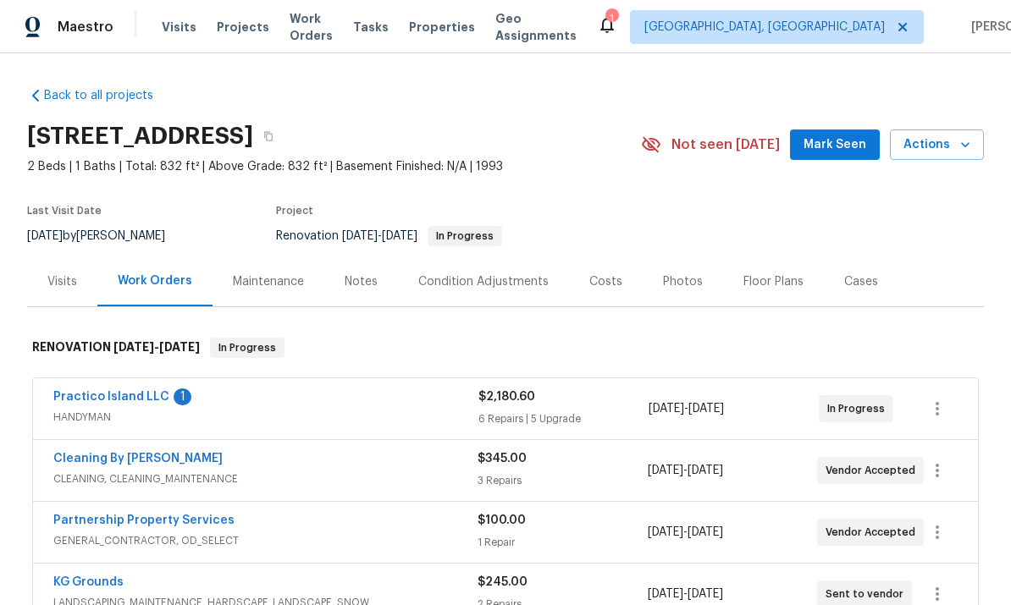
click at [363, 293] on div "Notes" at bounding box center [361, 282] width 74 height 50
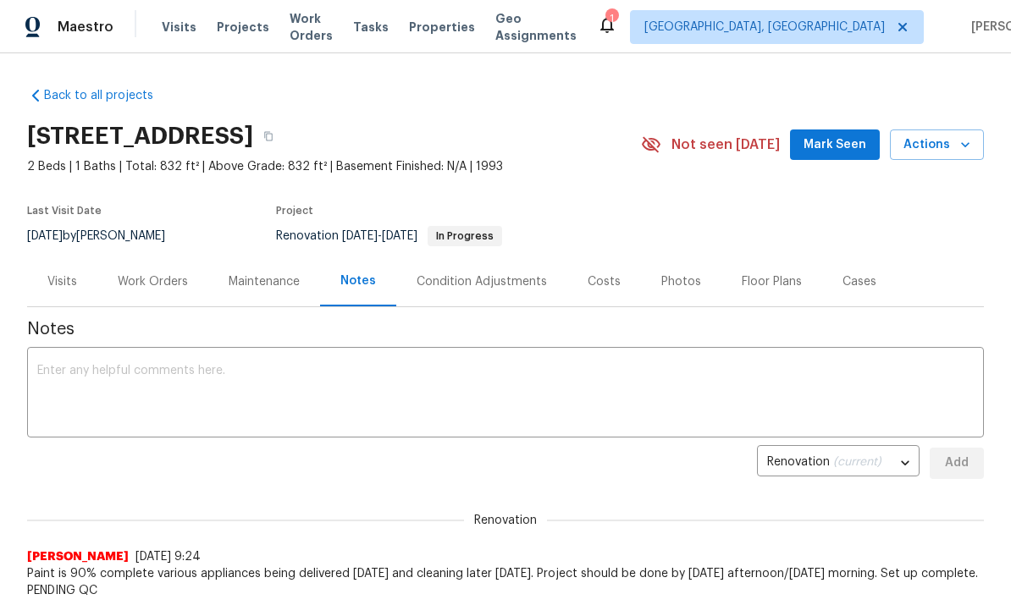
click at [157, 294] on div "Work Orders" at bounding box center [152, 282] width 111 height 50
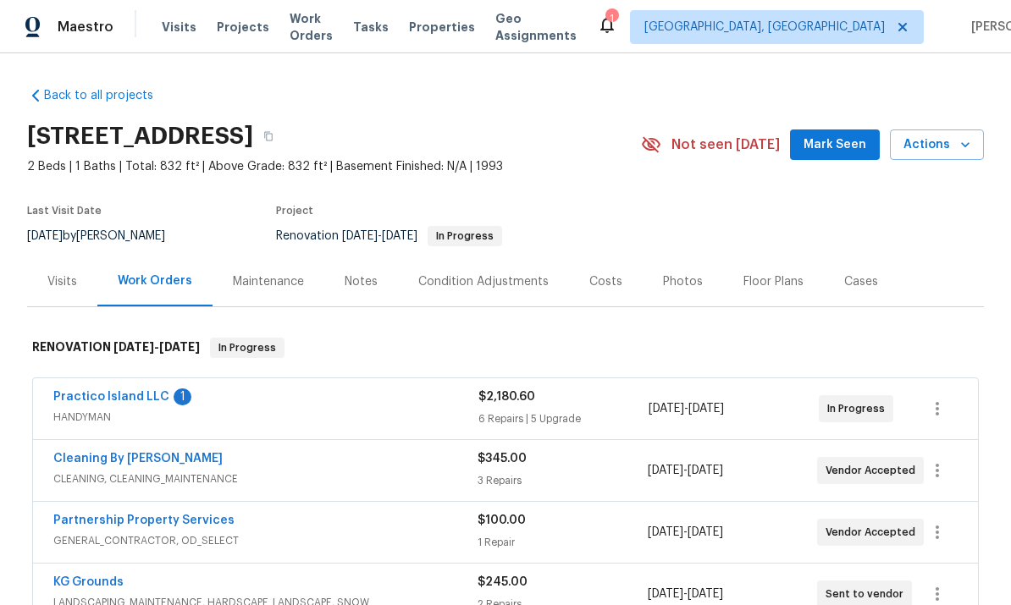
click at [119, 395] on link "Practico Island LLC" at bounding box center [111, 397] width 116 height 12
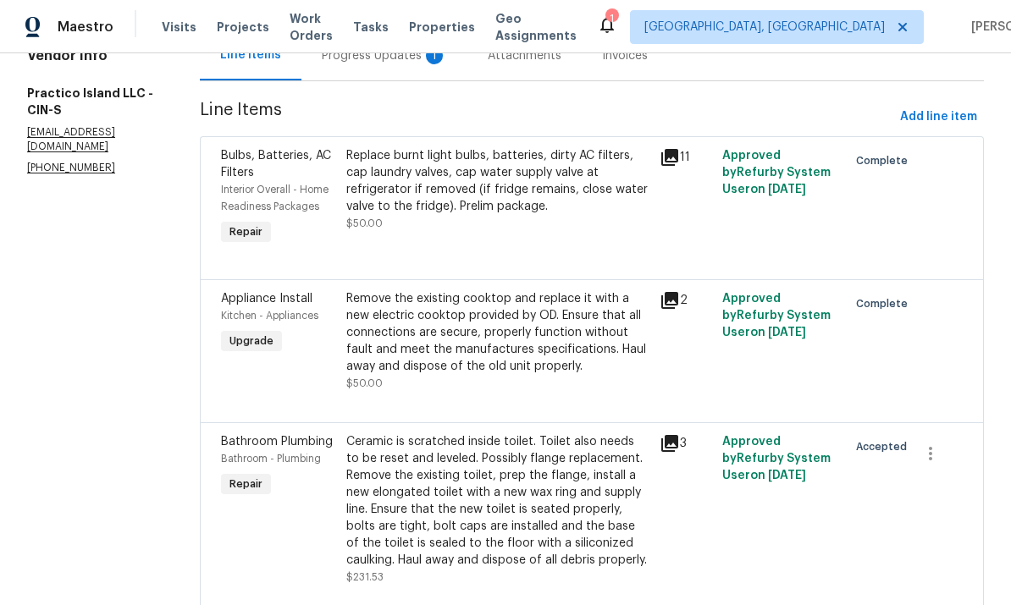
scroll to position [148, 0]
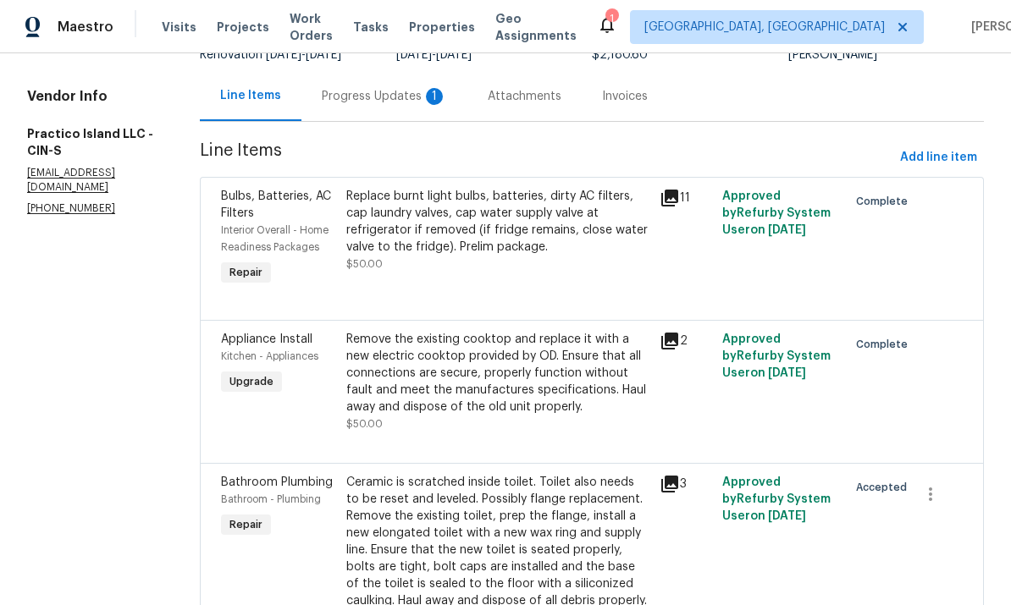
click at [377, 100] on div "Progress Updates 1" at bounding box center [384, 96] width 125 height 17
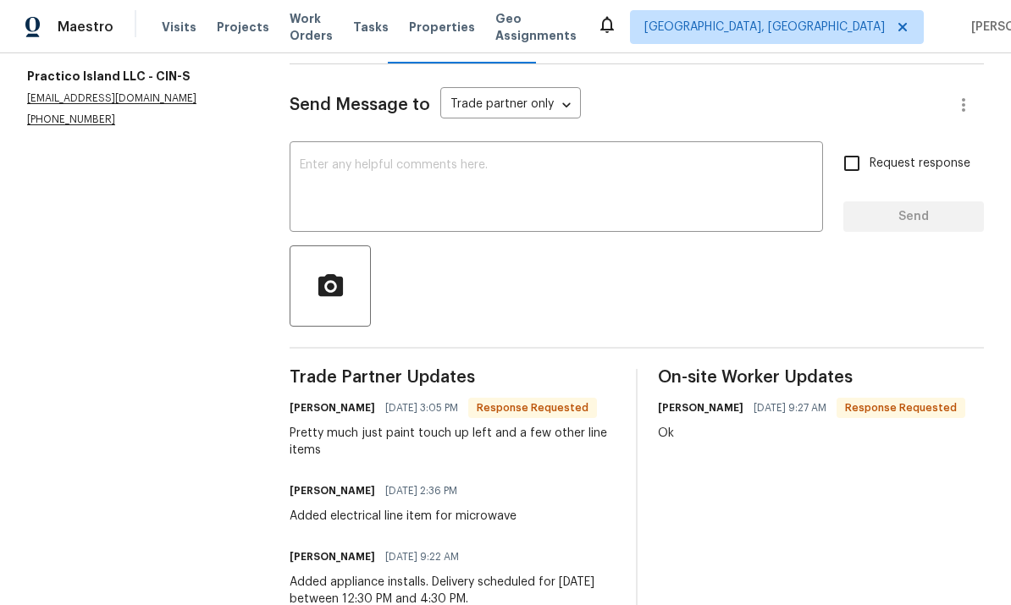
scroll to position [205, 0]
click at [670, 207] on textarea at bounding box center [556, 189] width 513 height 59
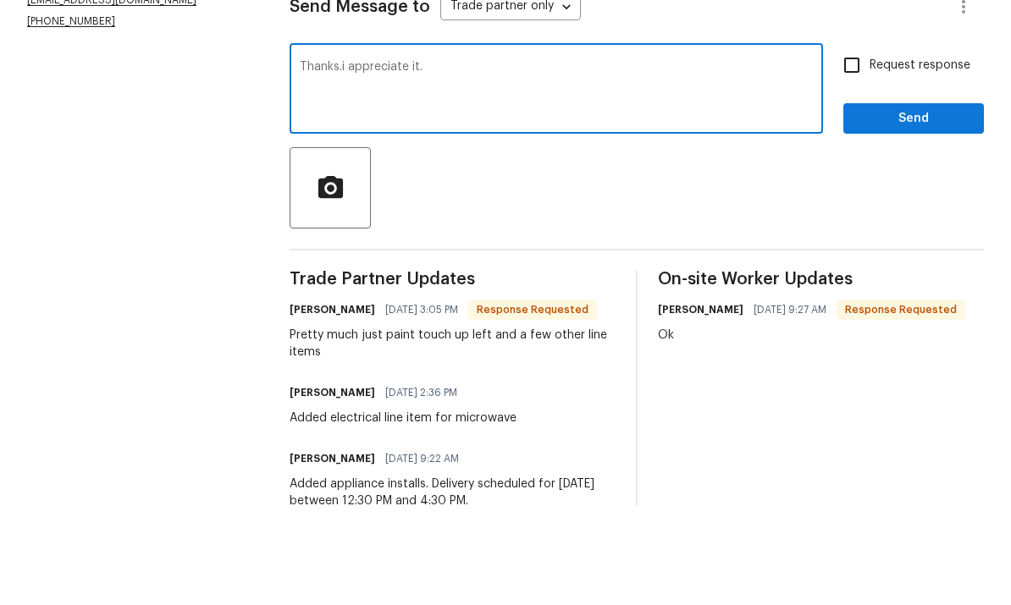
type textarea "Thanks.i appreciate it."
click at [910, 202] on button "Send" at bounding box center [913, 217] width 141 height 31
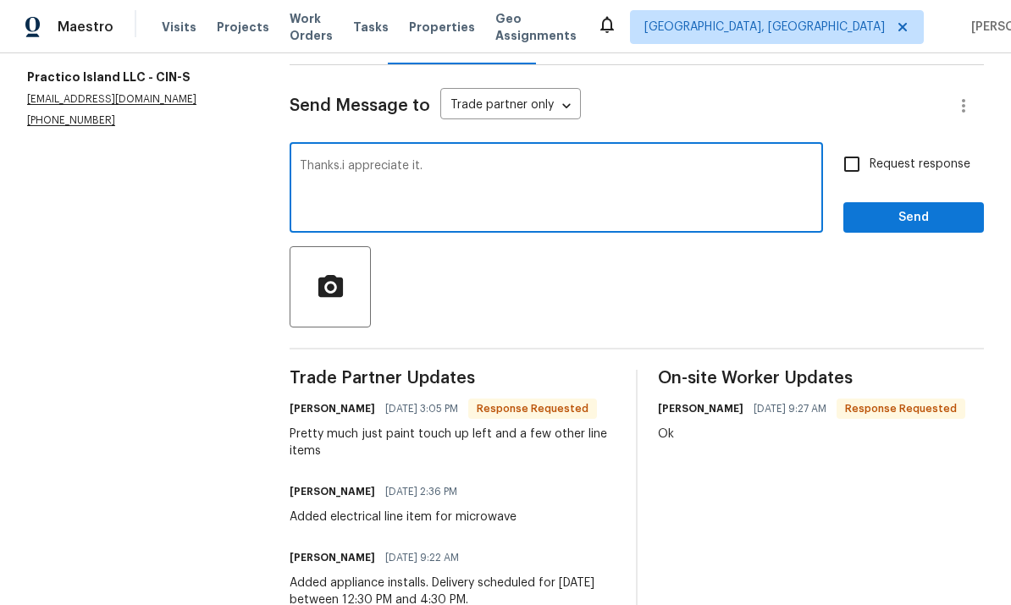
scroll to position [56, 0]
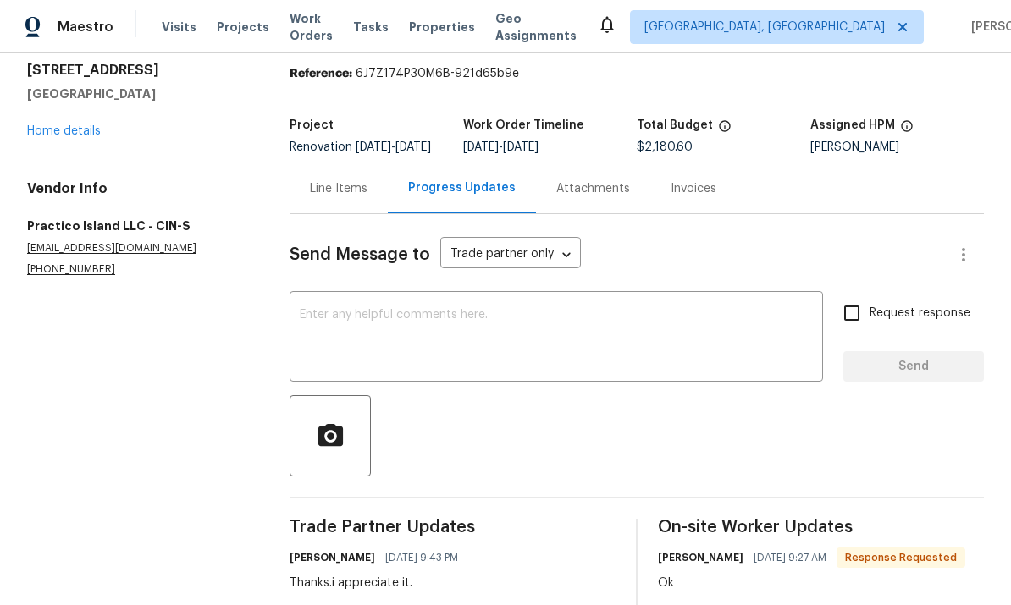
click at [358, 180] on div "Line Items" at bounding box center [339, 188] width 58 height 17
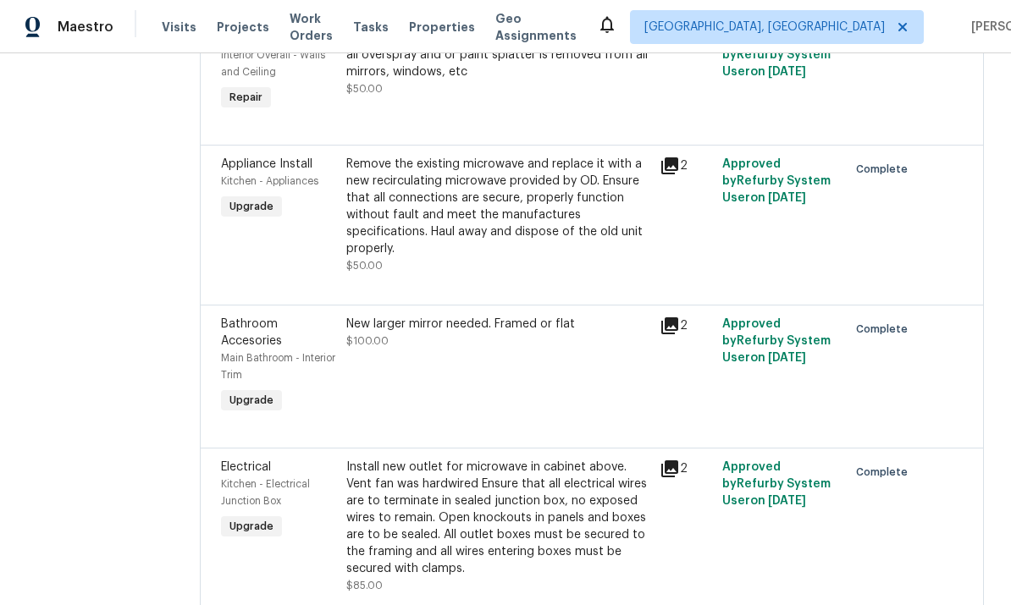
scroll to position [780, 0]
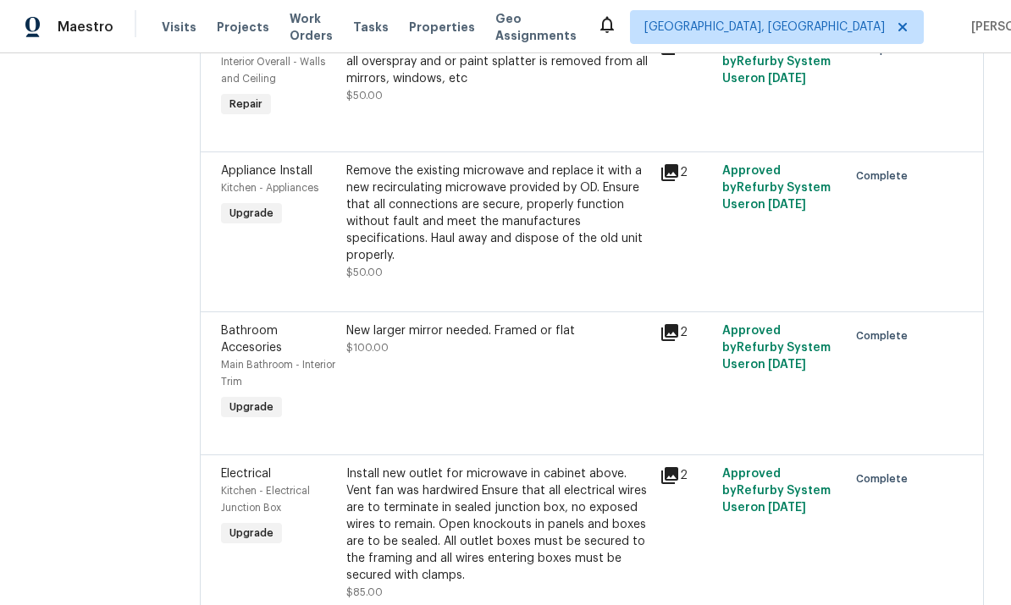
click at [552, 167] on div "Remove the existing microwave and replace it with a new recirculating microwave…" at bounding box center [497, 214] width 303 height 102
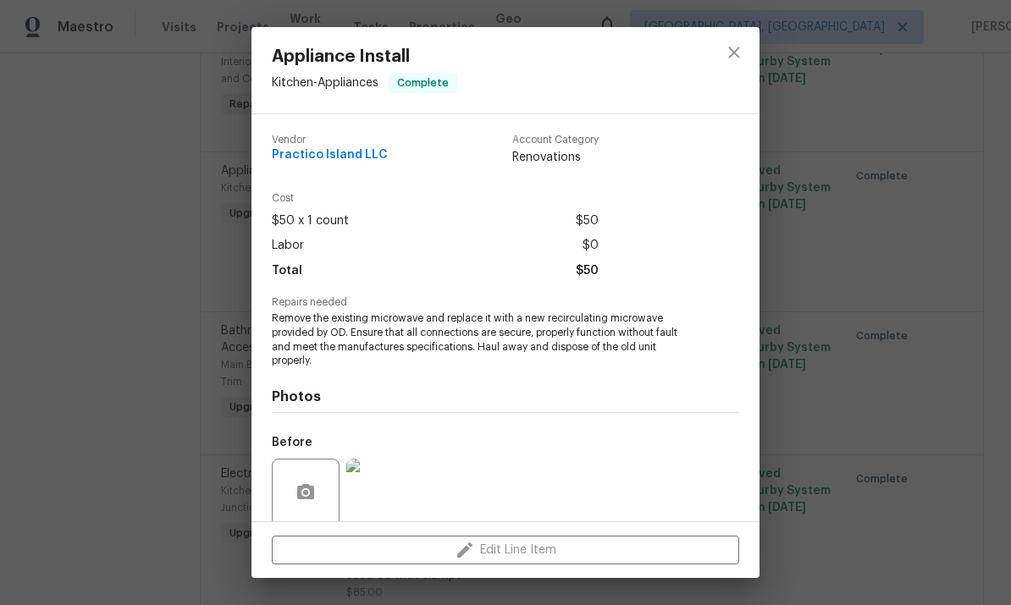
click at [469, 555] on div "Edit Line Item" at bounding box center [505, 550] width 508 height 57
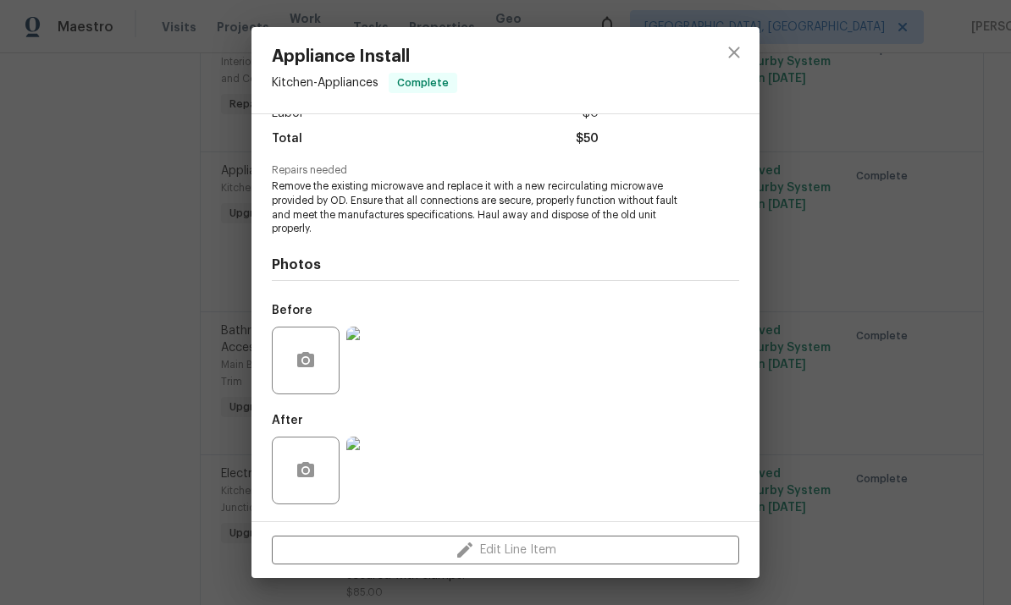
scroll to position [134, 0]
click at [530, 544] on div "Edit Line Item" at bounding box center [505, 550] width 508 height 57
click at [522, 555] on div "Edit Line Item" at bounding box center [505, 550] width 508 height 57
click at [745, 41] on button "close" at bounding box center [734, 52] width 41 height 41
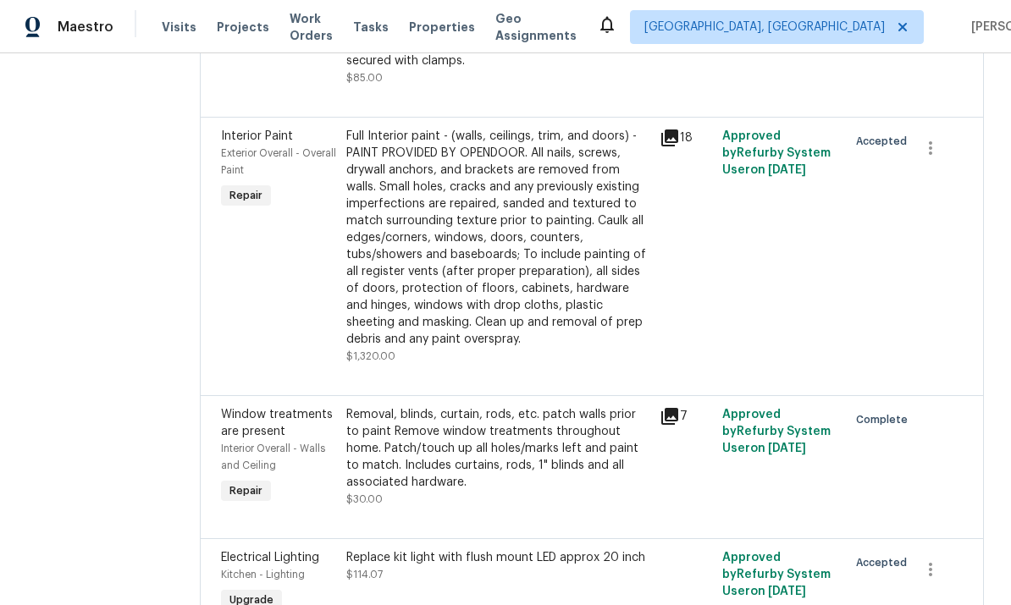
scroll to position [1296, 0]
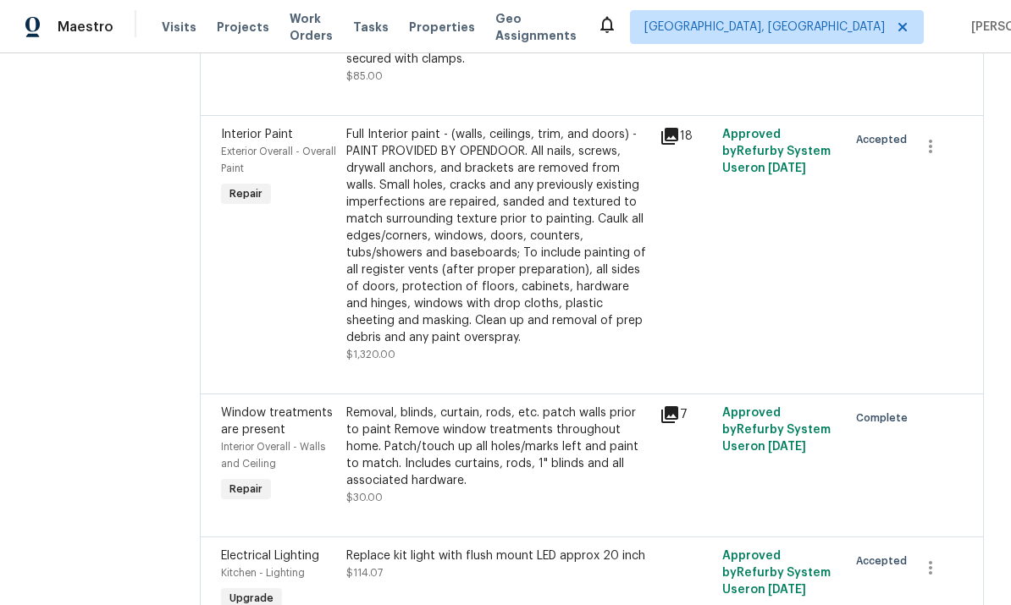
click at [552, 277] on div "Full Interior paint - (walls, ceilings, trim, and doors) - PAINT PROVIDED BY OP…" at bounding box center [497, 236] width 303 height 220
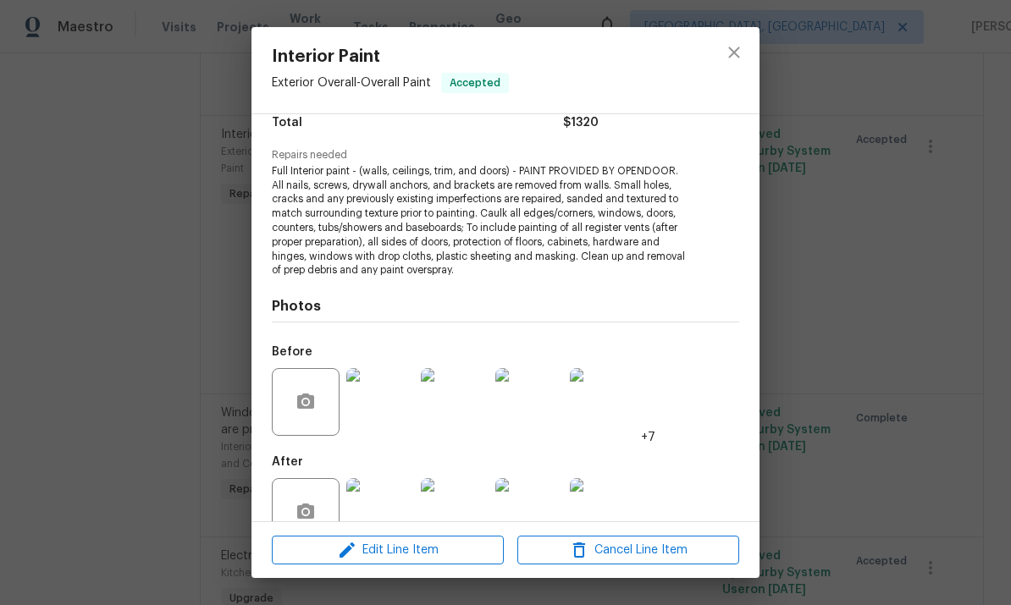
scroll to position [161, 0]
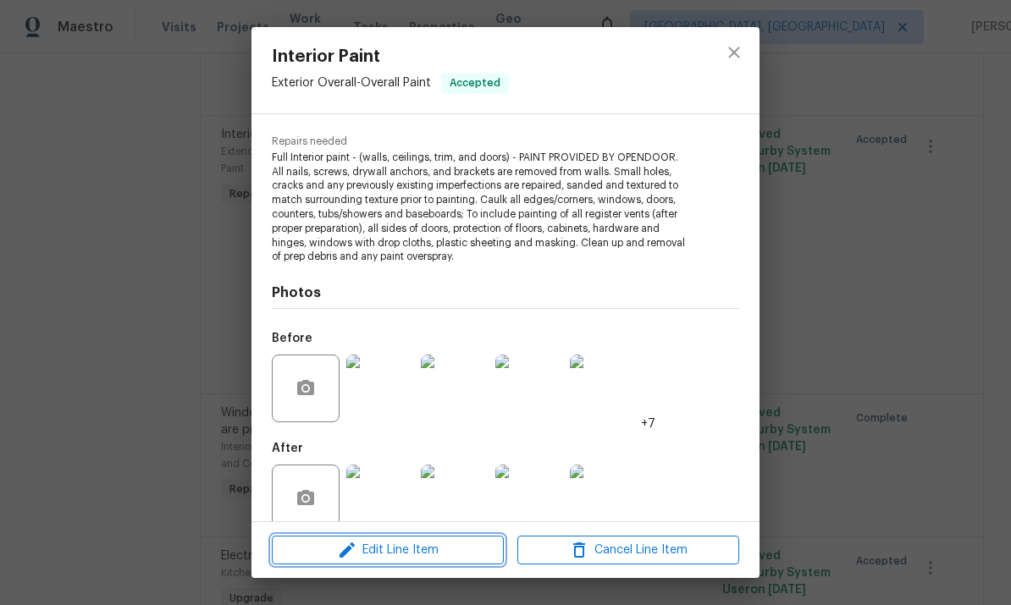
click at [454, 550] on span "Edit Line Item" at bounding box center [388, 550] width 222 height 21
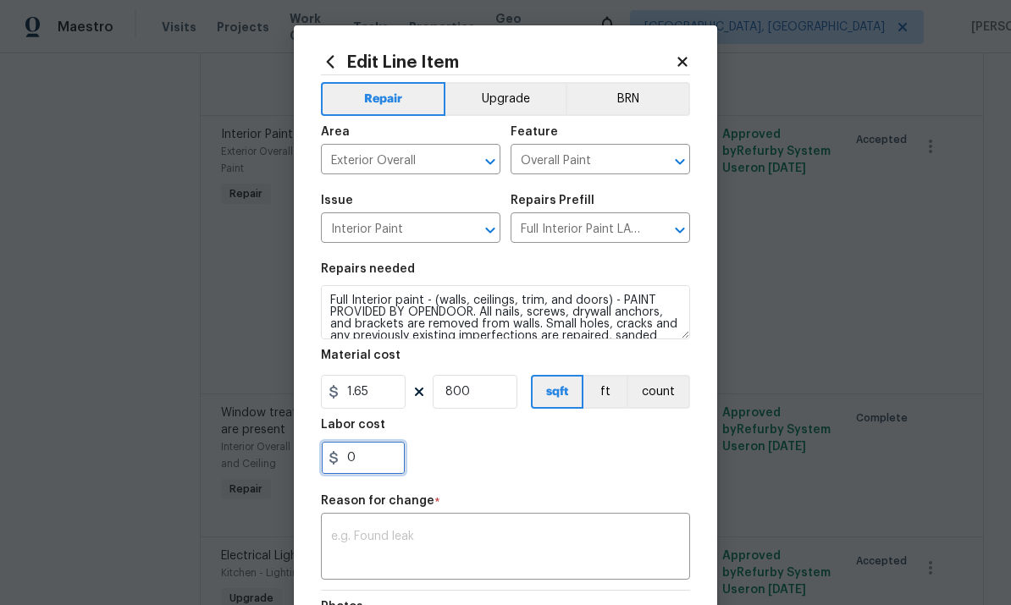
click at [386, 467] on input "0" at bounding box center [363, 458] width 85 height 34
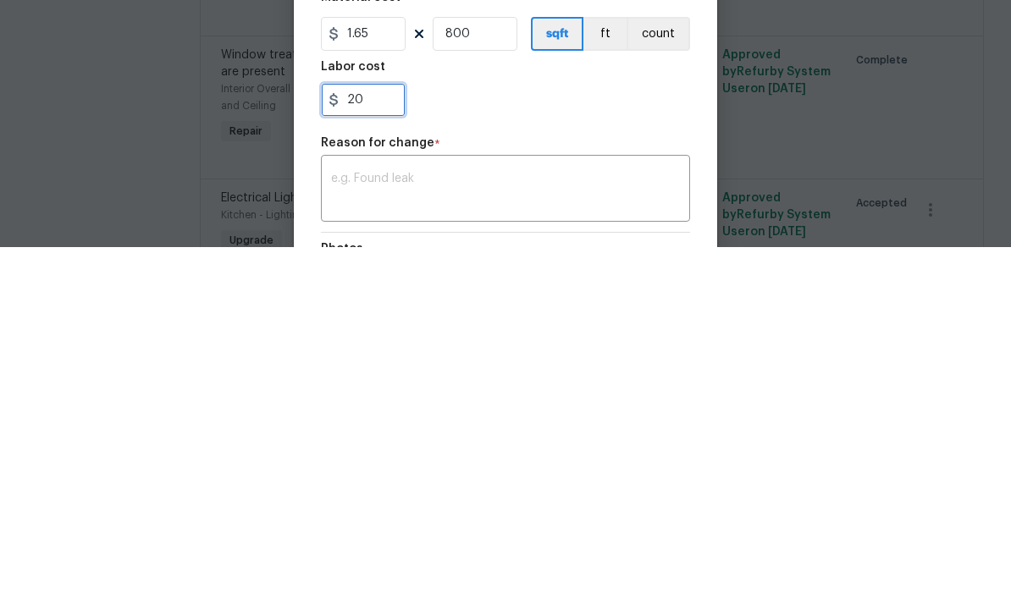
type input "2"
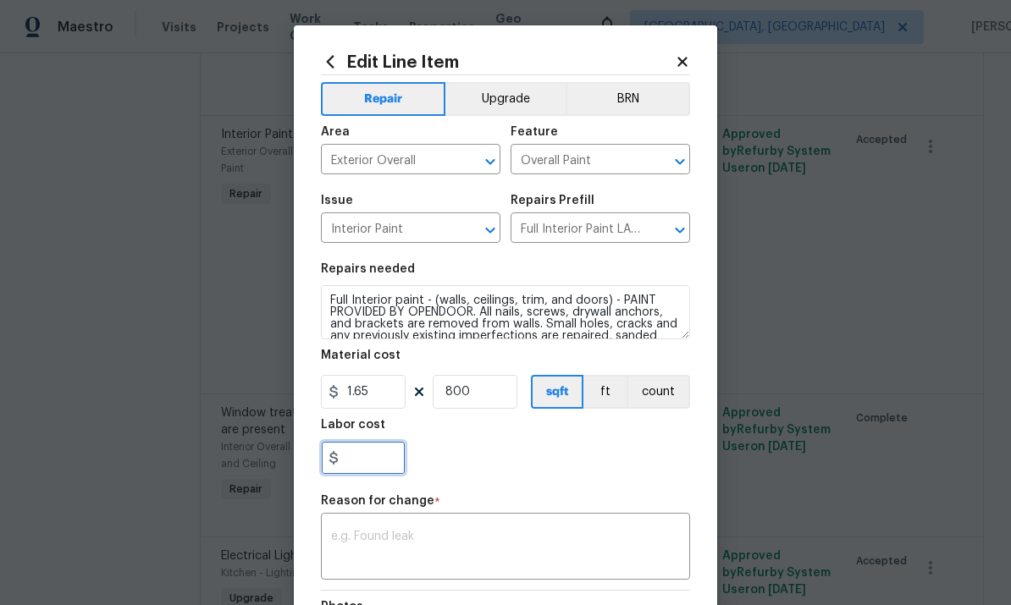
scroll to position [0, 0]
click at [81, 328] on body "Maestro Visits Projects Work Orders Tasks Properties Geo Assignments Cincinnati…" at bounding box center [505, 302] width 1011 height 605
type input "0"
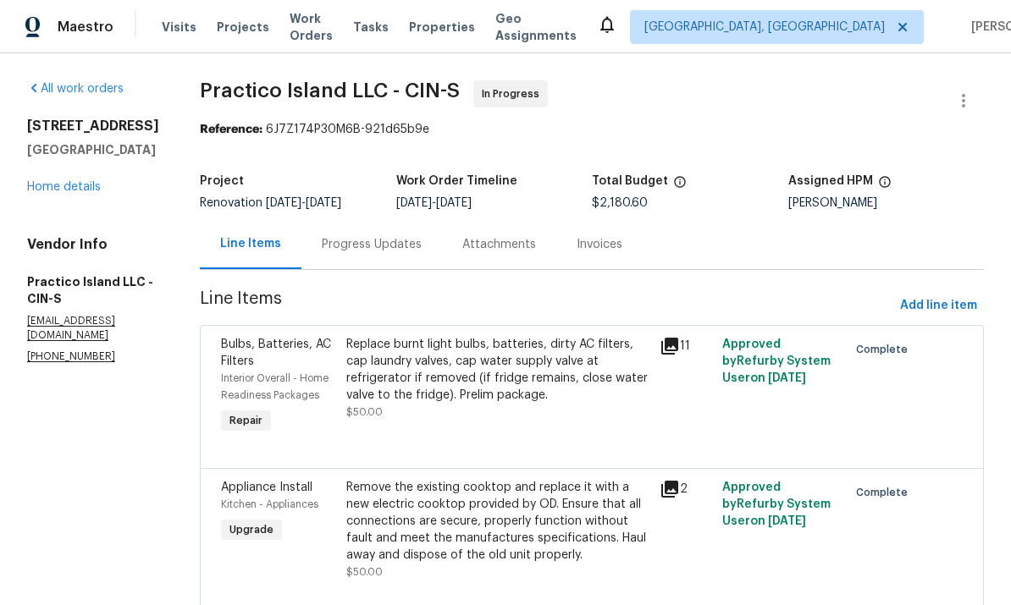
click at [75, 193] on link "Home details" at bounding box center [64, 187] width 74 height 12
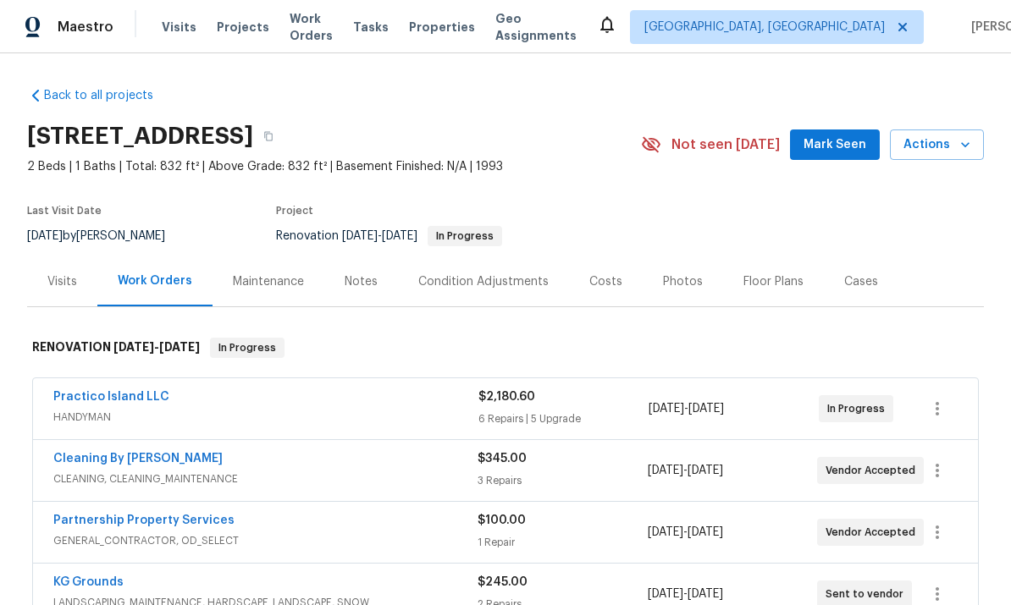
click at [752, 286] on div "Floor Plans" at bounding box center [773, 281] width 60 height 17
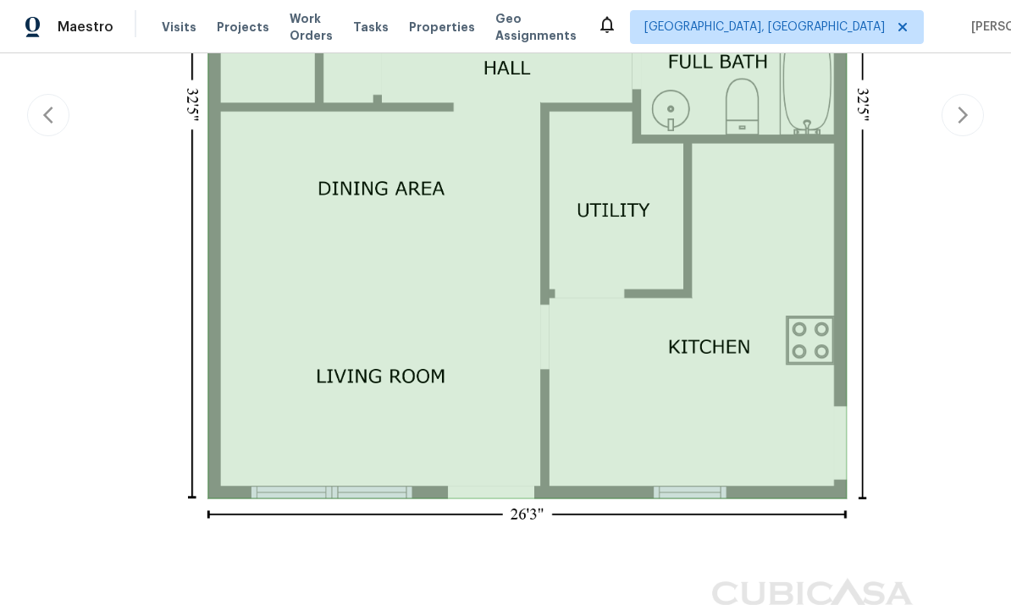
scroll to position [790, 0]
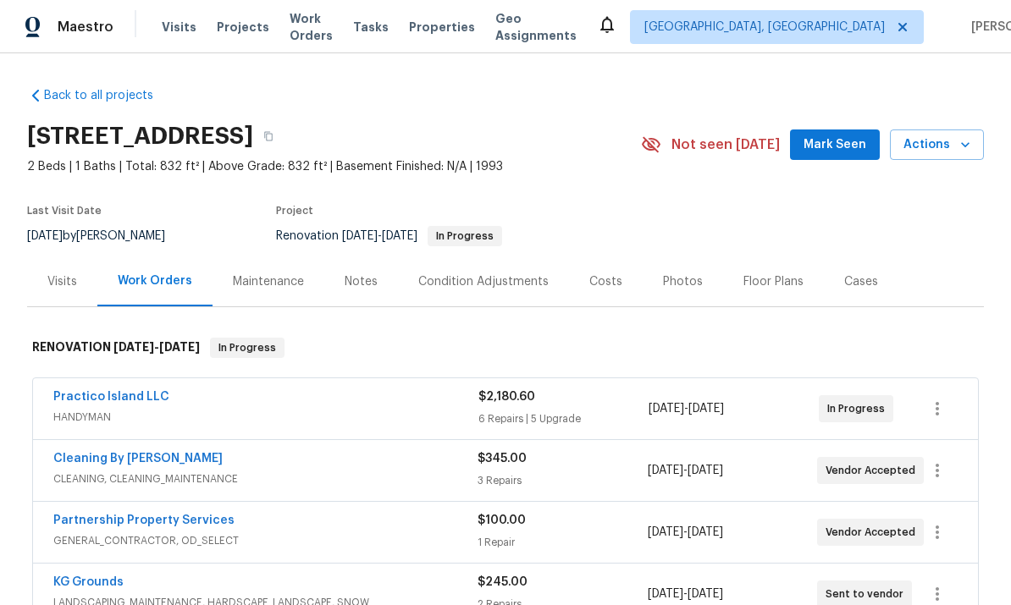
click at [87, 400] on link "Practico Island LLC" at bounding box center [111, 397] width 116 height 12
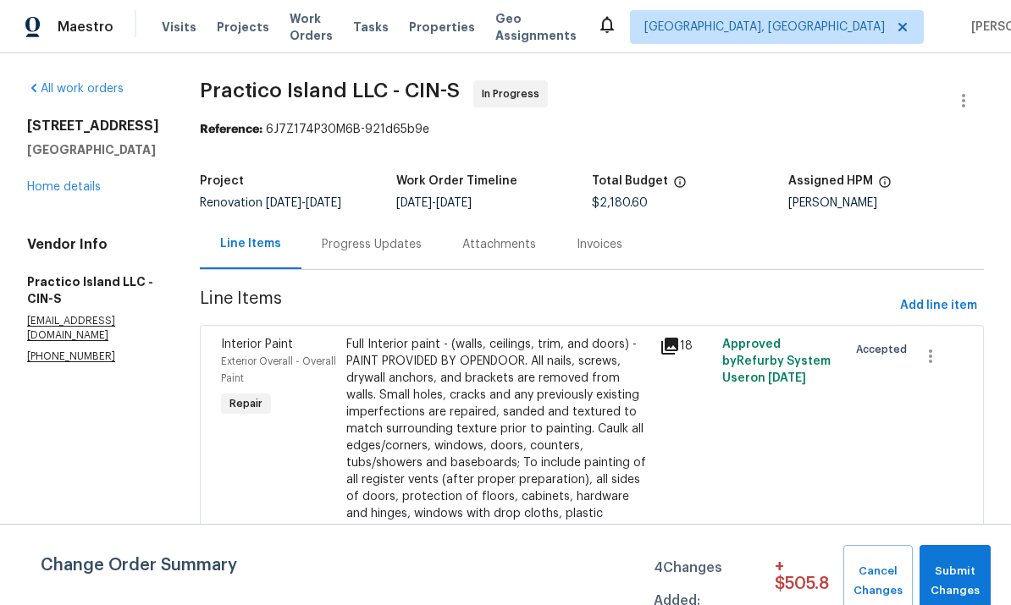
click at [385, 240] on div "Progress Updates" at bounding box center [372, 244] width 100 height 17
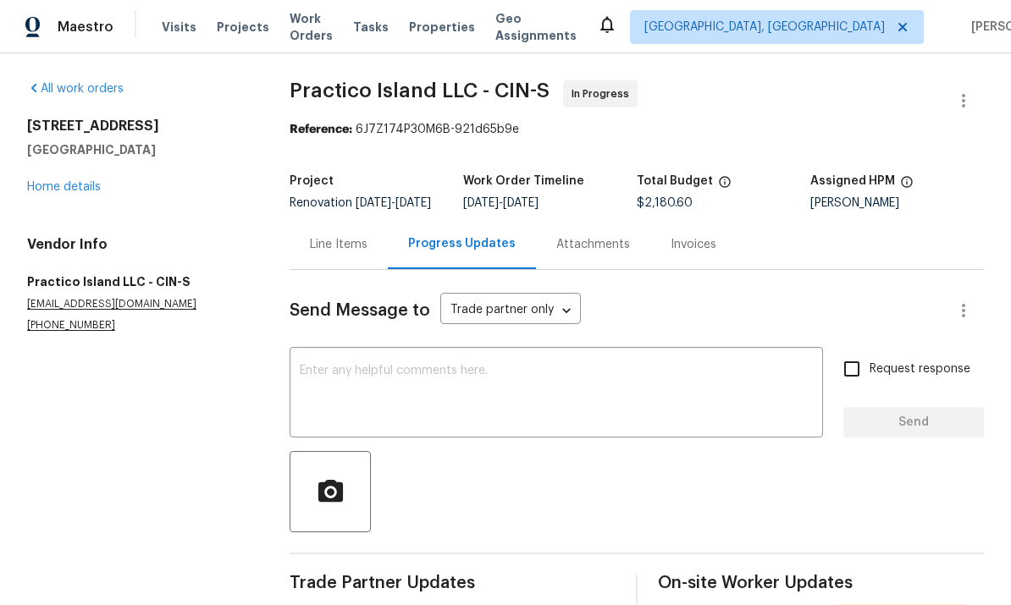
click at [527, 395] on textarea at bounding box center [556, 394] width 513 height 59
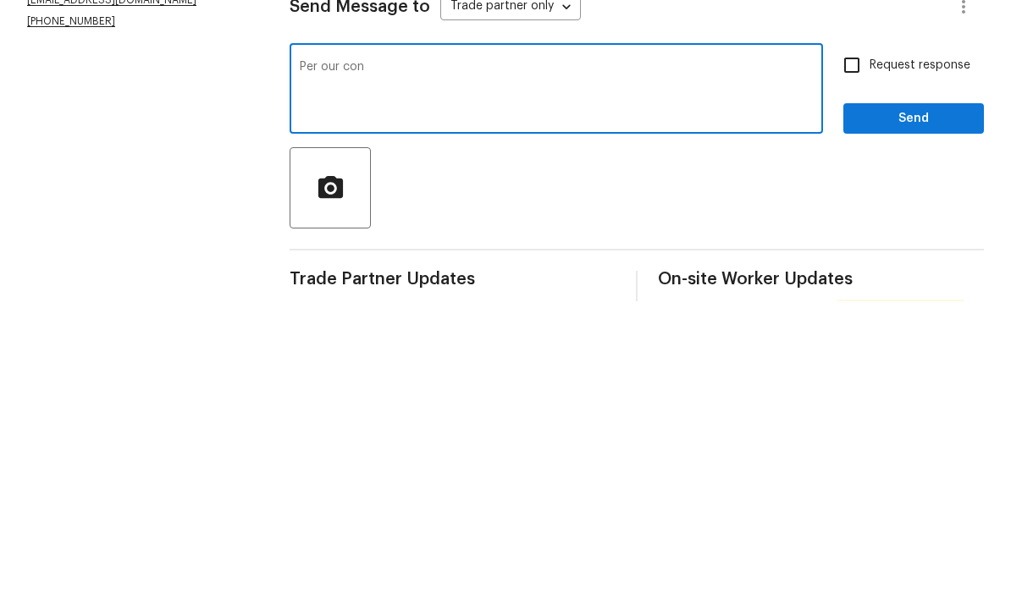
type textarea "Per our conversation"
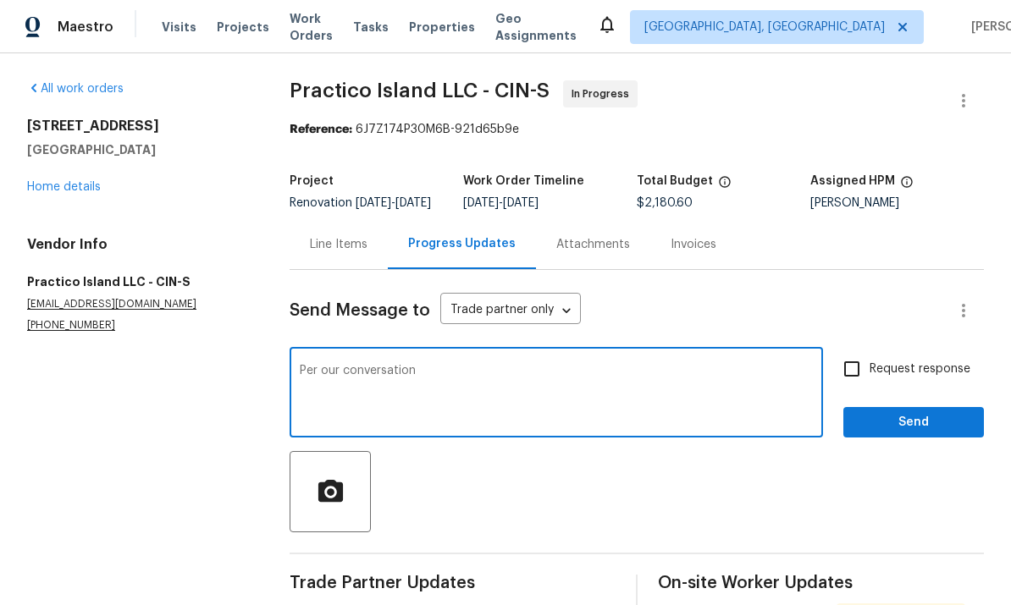
click at [89, 181] on link "Home details" at bounding box center [64, 187] width 74 height 12
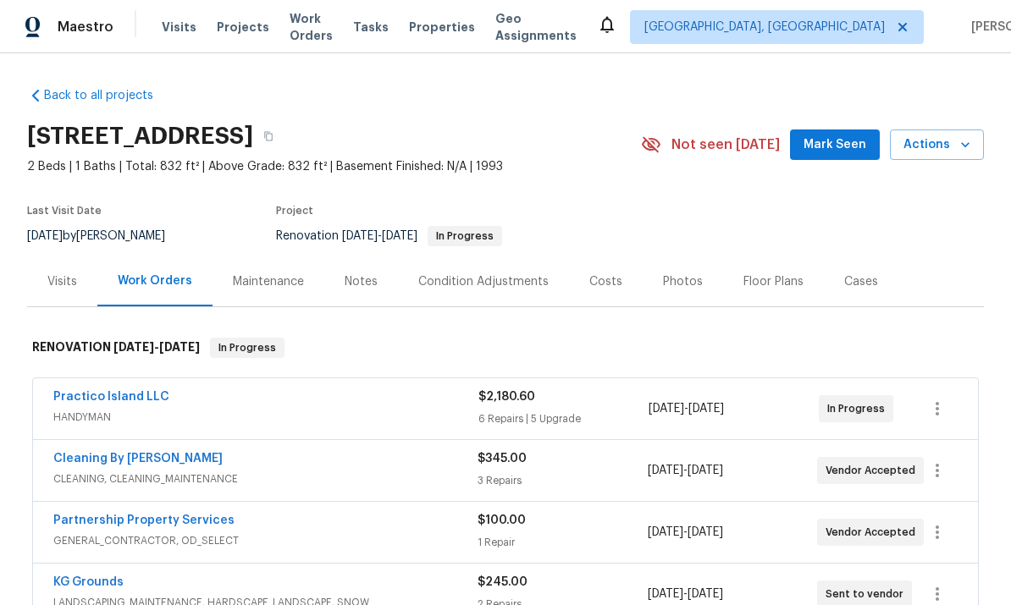
click at [153, 515] on link "Partnership Property Services" at bounding box center [143, 521] width 181 height 12
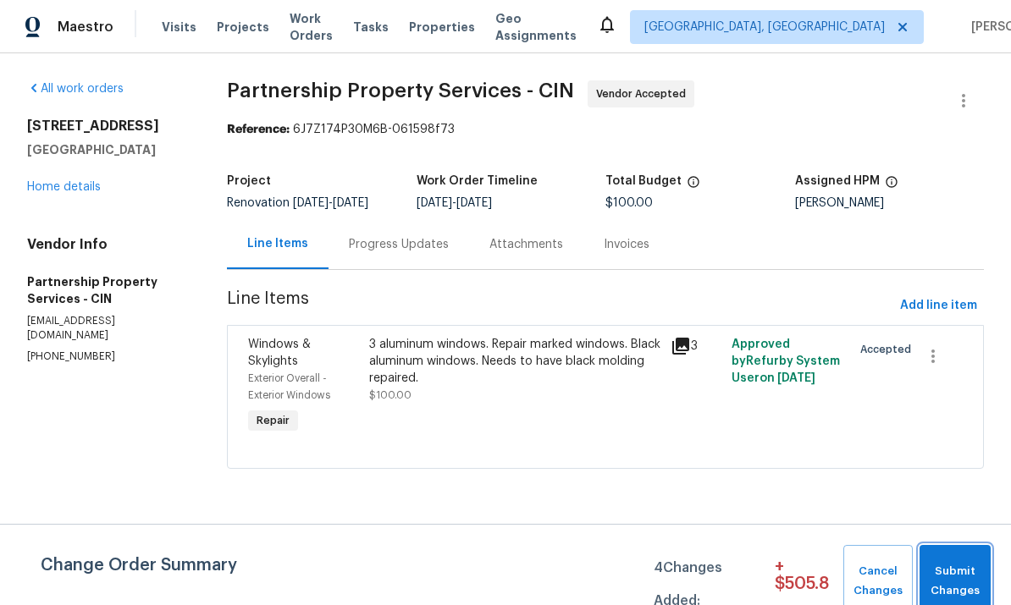
click at [958, 582] on span "Submit Changes" at bounding box center [955, 581] width 54 height 39
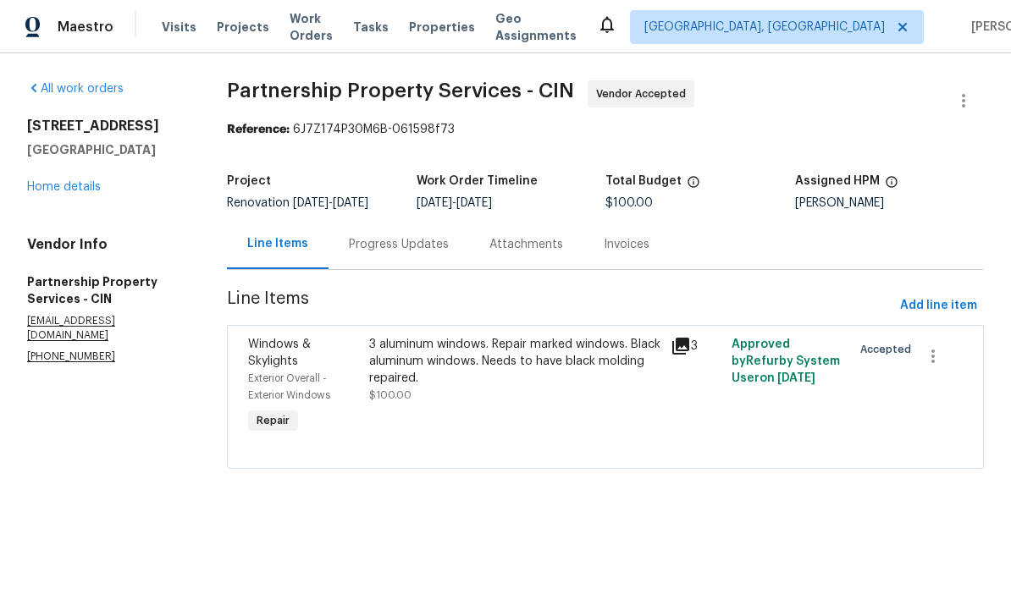
click at [93, 174] on div "[STREET_ADDRESS] Home details" at bounding box center [106, 157] width 159 height 78
click at [70, 192] on link "Home details" at bounding box center [64, 187] width 74 height 12
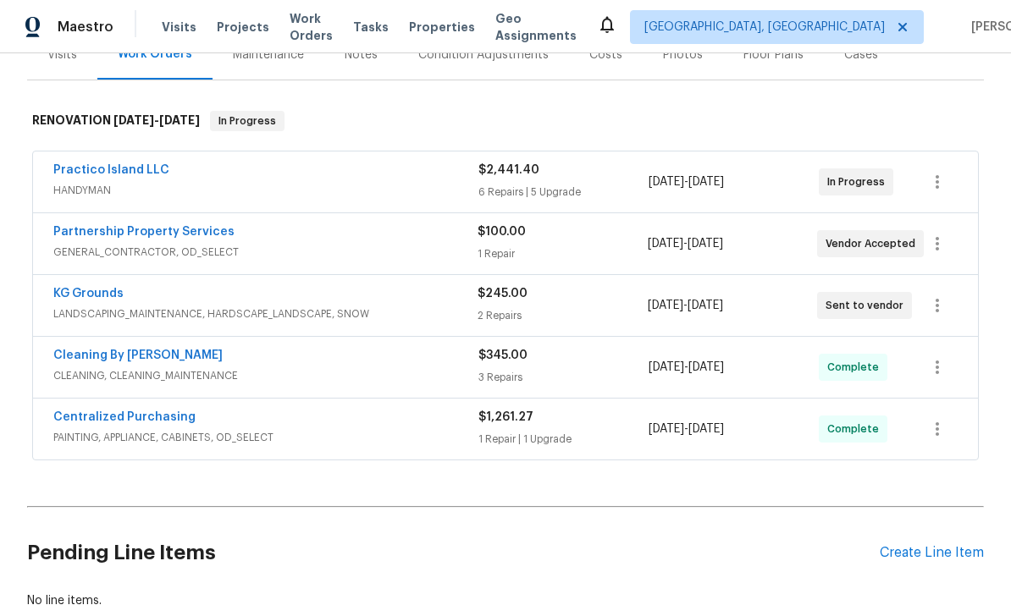
scroll to position [245, 0]
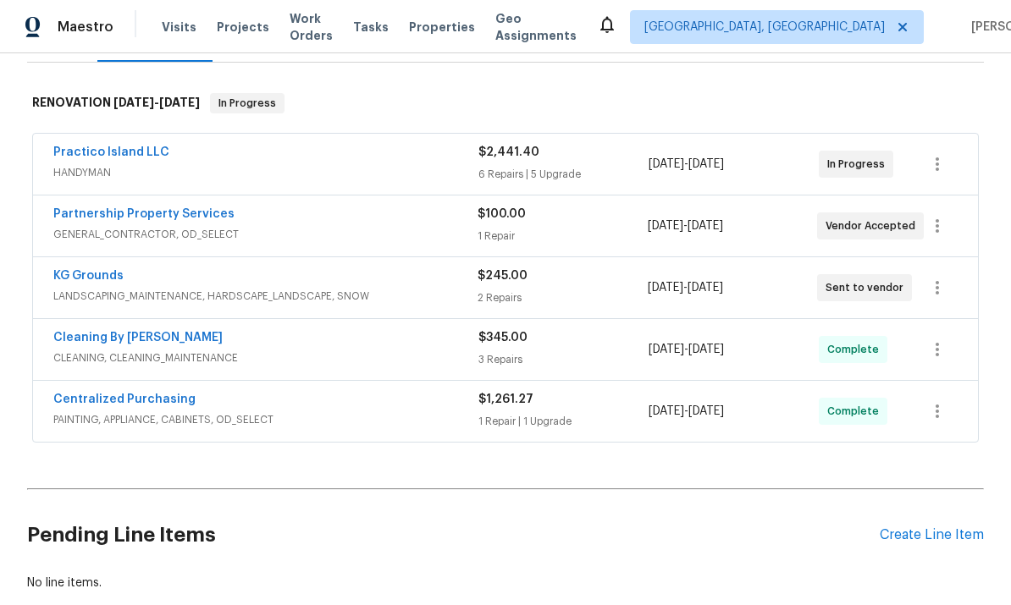
click at [145, 285] on div "KG Grounds" at bounding box center [265, 278] width 424 height 20
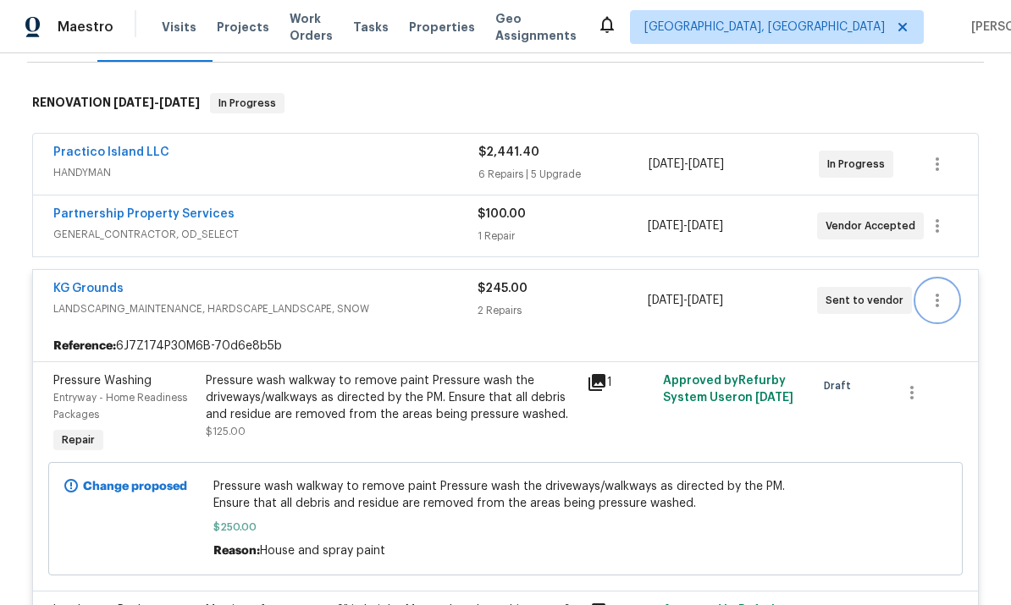
click at [947, 305] on icon "button" at bounding box center [937, 300] width 20 height 20
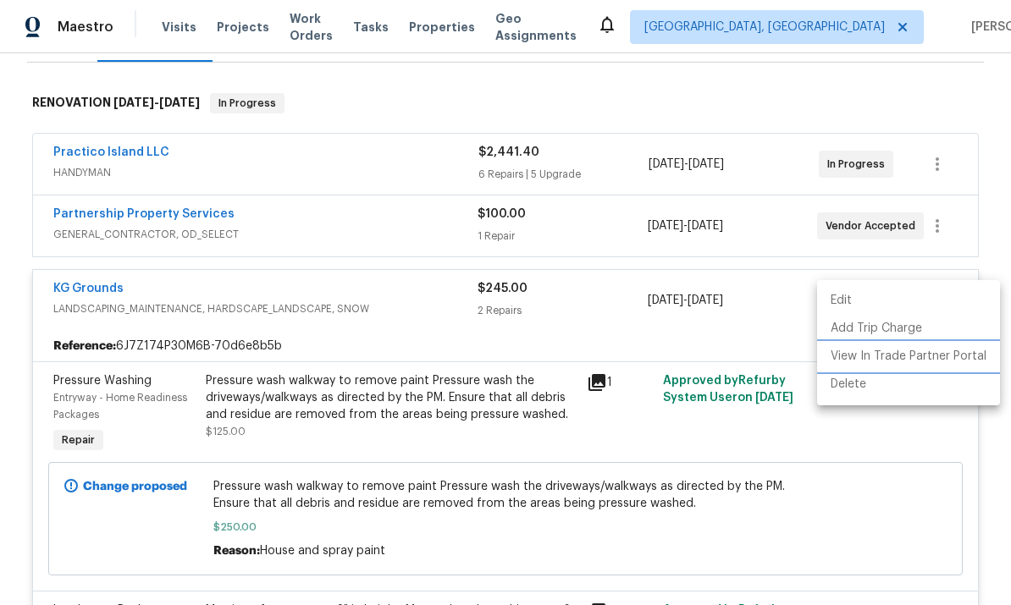
click at [935, 367] on li "View In Trade Partner Portal" at bounding box center [908, 357] width 183 height 28
